Goal: Task Accomplishment & Management: Manage account settings

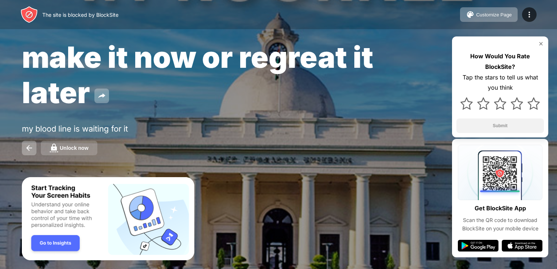
click at [72, 151] on div "Unlock now" at bounding box center [74, 148] width 29 height 6
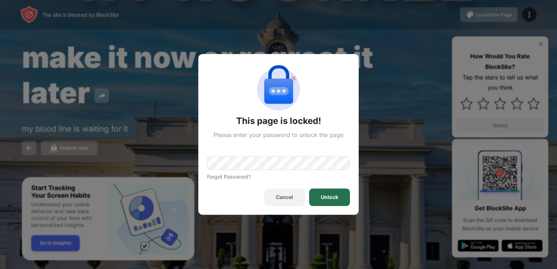
click at [322, 195] on div "Unlock" at bounding box center [330, 198] width 18 height 6
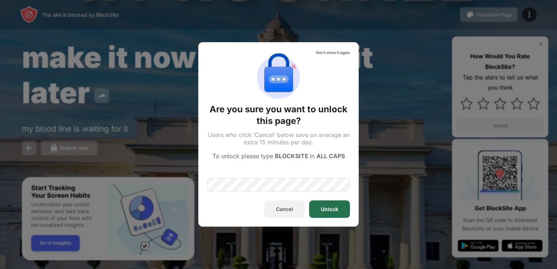
click at [331, 209] on div "Unlock" at bounding box center [330, 209] width 18 height 6
click at [322, 202] on div "Unlock" at bounding box center [329, 210] width 41 height 18
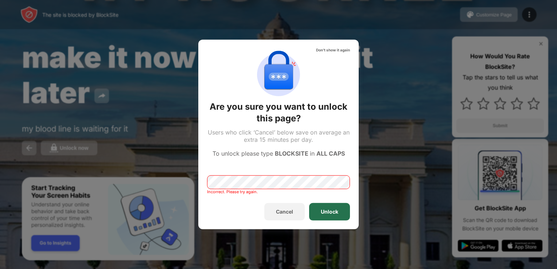
click at [337, 214] on div "Unlock" at bounding box center [330, 212] width 18 height 6
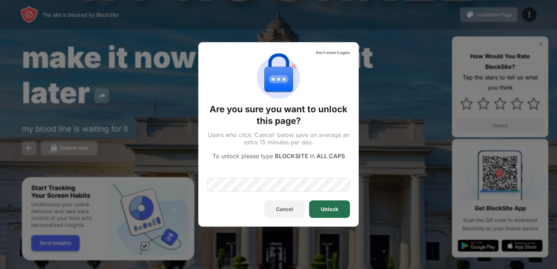
click at [336, 213] on div "Unlock" at bounding box center [329, 210] width 41 height 18
click at [325, 204] on div "Unlock" at bounding box center [329, 210] width 41 height 18
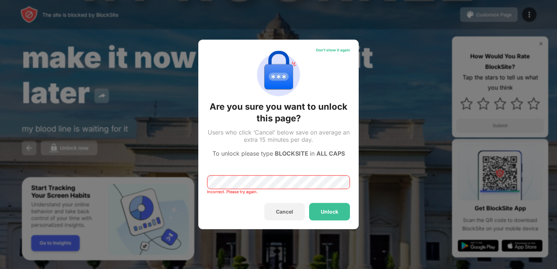
click at [331, 53] on div "Don't show it again" at bounding box center [333, 50] width 40 height 9
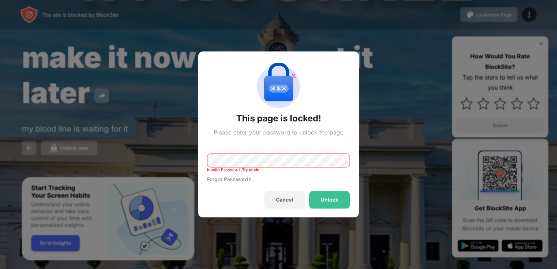
click at [242, 171] on div "Invalid Password. Try again." at bounding box center [234, 170] width 54 height 5
click at [241, 181] on div "Forgot Password?" at bounding box center [229, 180] width 44 height 6
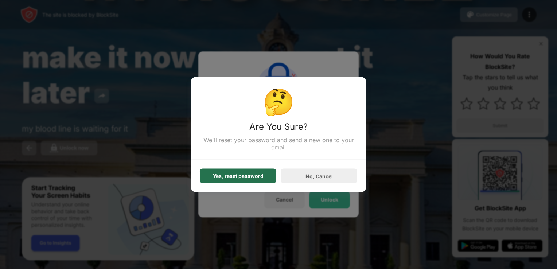
click at [269, 179] on div "Yes, reset password" at bounding box center [238, 176] width 77 height 15
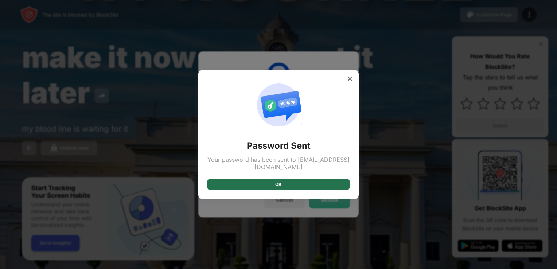
click at [289, 185] on div "OK" at bounding box center [278, 185] width 143 height 12
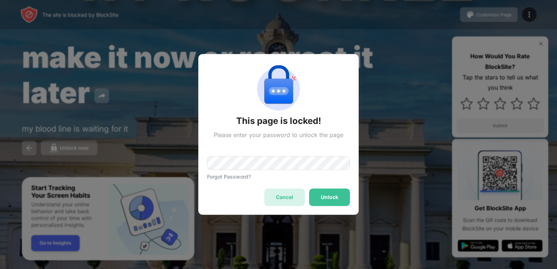
click at [293, 196] on div "Cancel" at bounding box center [284, 198] width 40 height 18
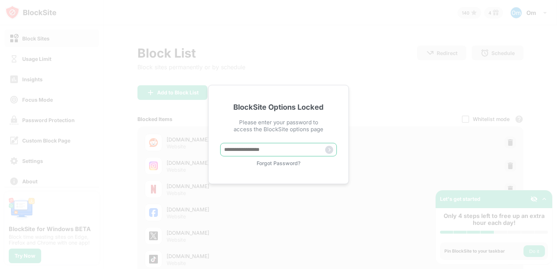
click at [268, 148] on input "text" at bounding box center [278, 149] width 117 height 13
type input "**********"
click at [332, 151] on img at bounding box center [329, 150] width 8 height 8
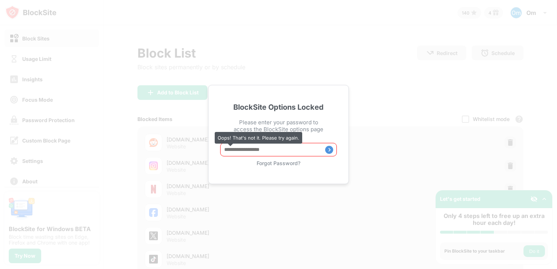
click at [295, 154] on input "text" at bounding box center [278, 149] width 117 height 13
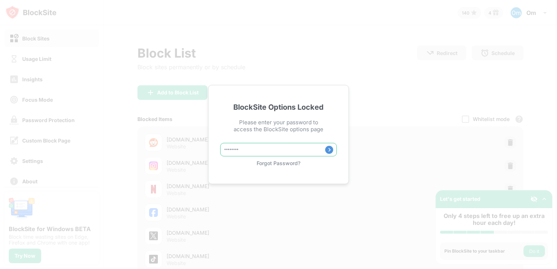
type input "********"
click at [332, 148] on img at bounding box center [329, 150] width 8 height 8
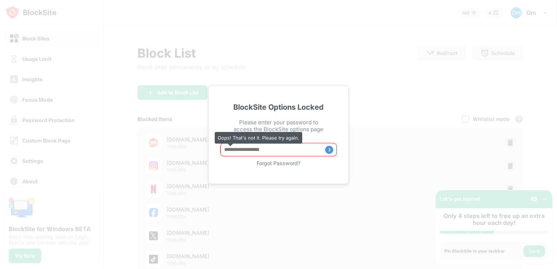
click at [303, 153] on input "text" at bounding box center [278, 149] width 117 height 13
